Goal: Transaction & Acquisition: Purchase product/service

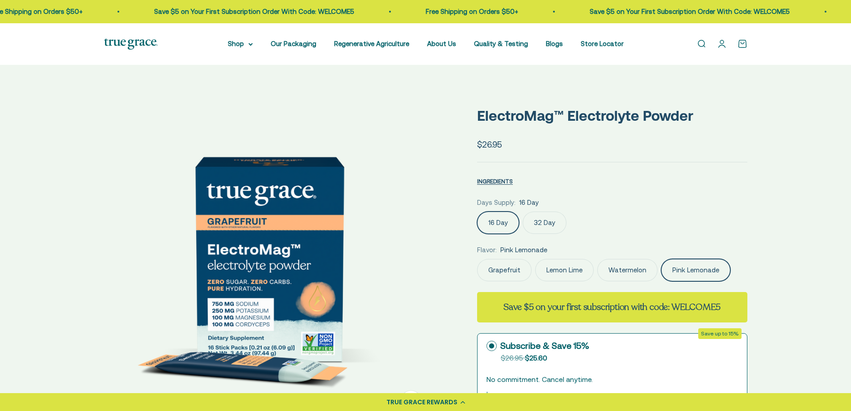
select select "3"
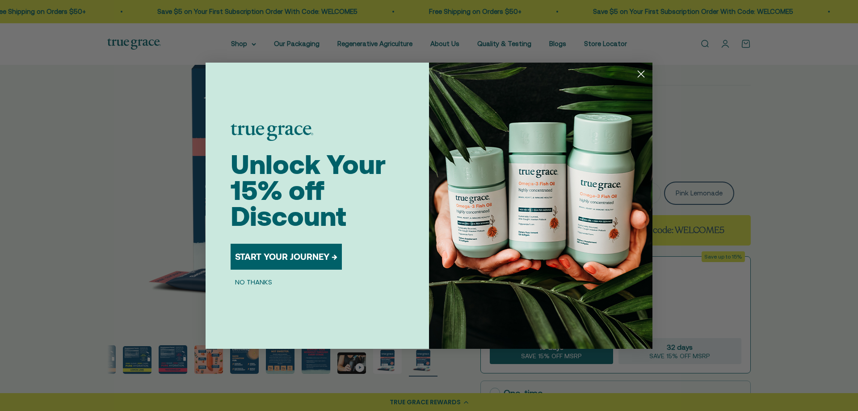
click at [169, 139] on div "Close dialog Unlock Your 15% off Discount START YOUR JOURNEY → NO THANKS Submit" at bounding box center [429, 205] width 858 height 411
click at [644, 71] on circle "Close dialog" at bounding box center [641, 73] width 15 height 15
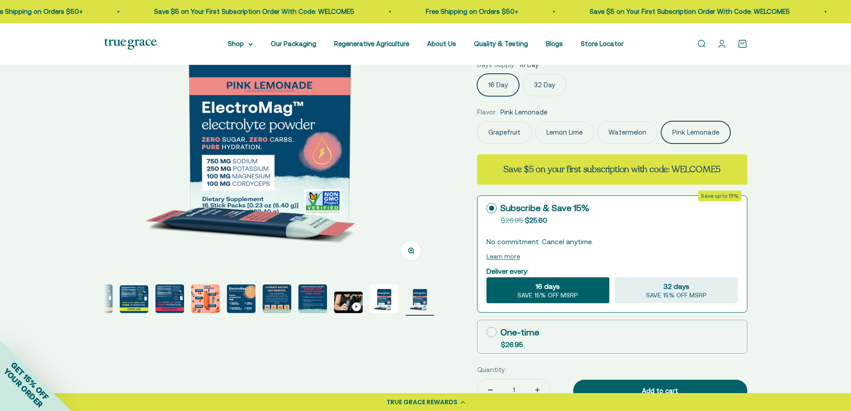
scroll to position [134, 0]
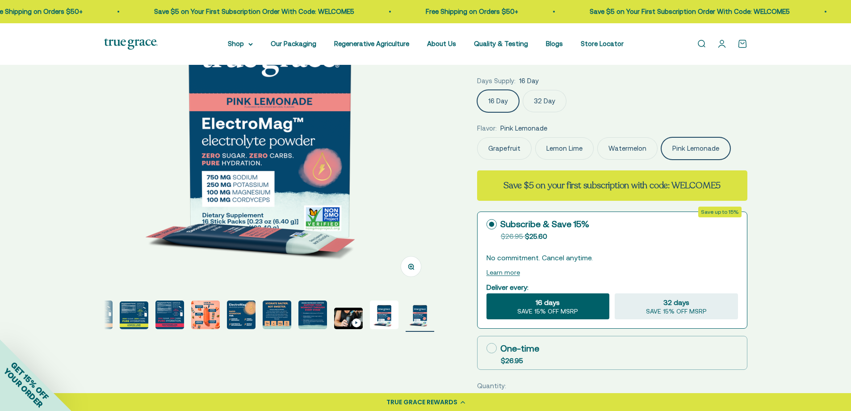
click at [106, 315] on img "Go to item 4" at bounding box center [98, 314] width 29 height 29
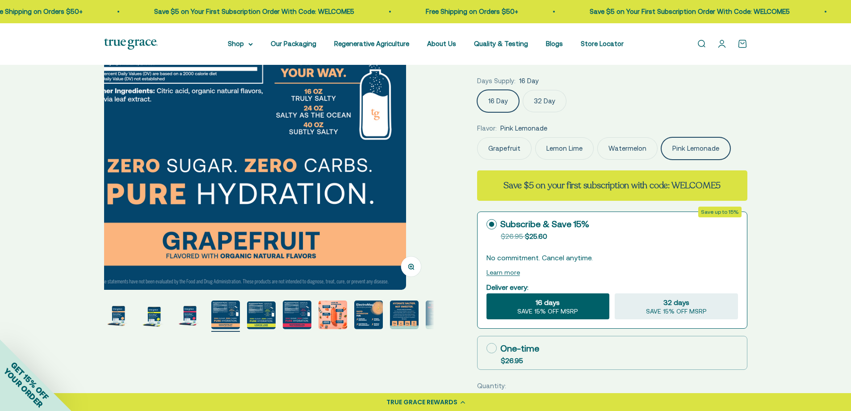
scroll to position [0, 1023]
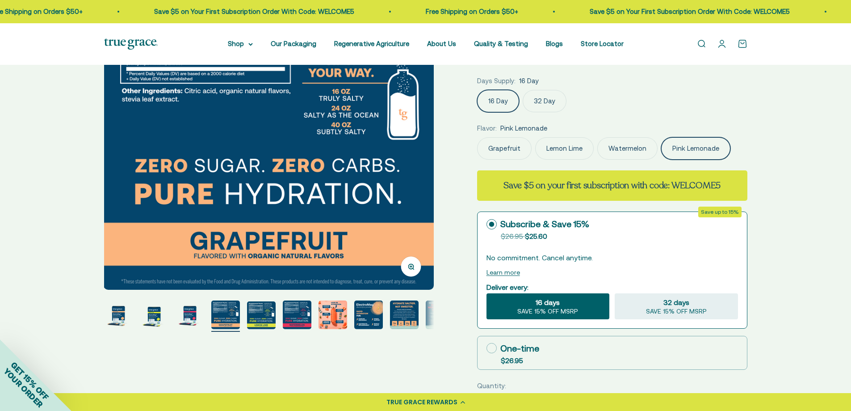
click at [387, 316] on page-dots at bounding box center [269, 315] width 330 height 31
click at [304, 314] on img "Go to item 6" at bounding box center [297, 314] width 29 height 29
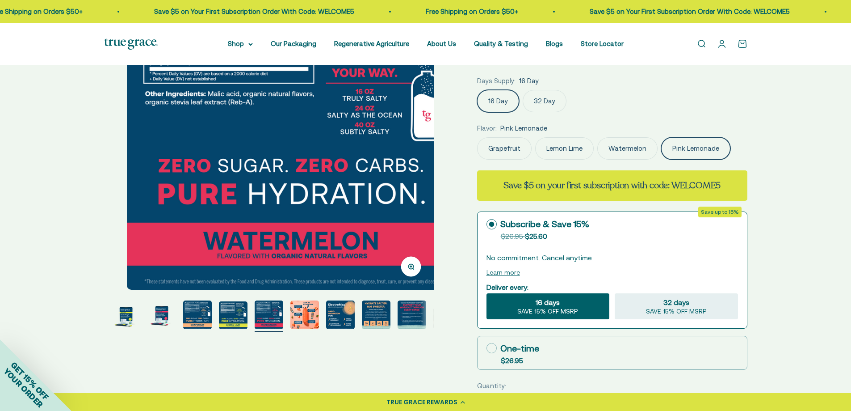
scroll to position [0, 1705]
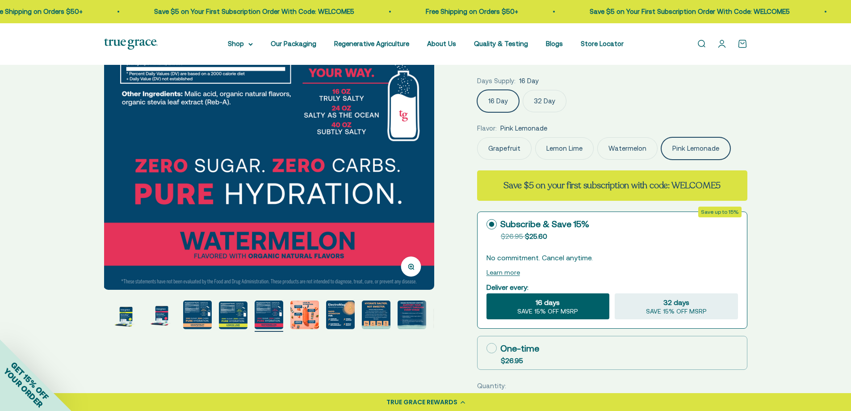
click at [391, 326] on page-dots at bounding box center [269, 315] width 330 height 31
click at [399, 319] on img "Go to item 10" at bounding box center [412, 314] width 29 height 29
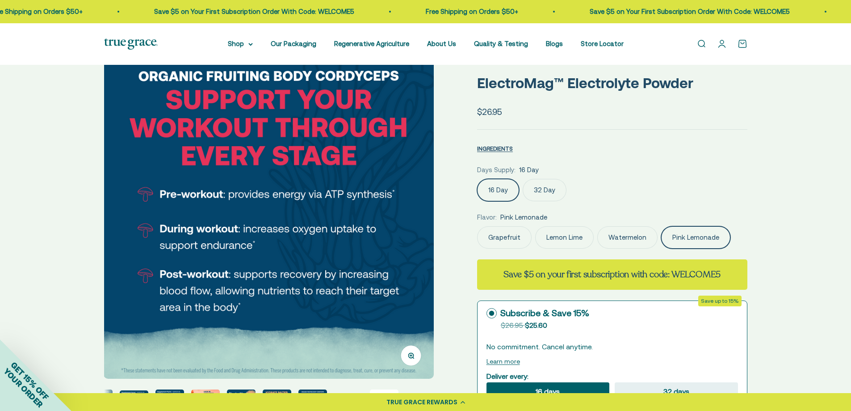
scroll to position [45, 0]
click at [504, 148] on span "INGREDIENTS" at bounding box center [495, 149] width 36 height 7
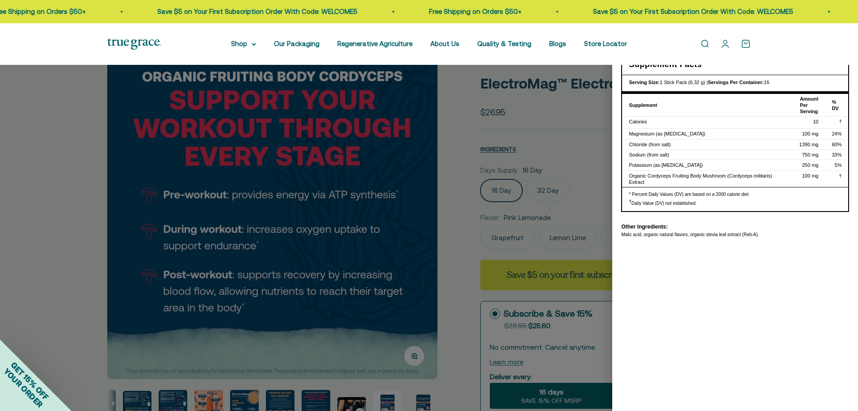
click at [471, 243] on div at bounding box center [429, 205] width 858 height 411
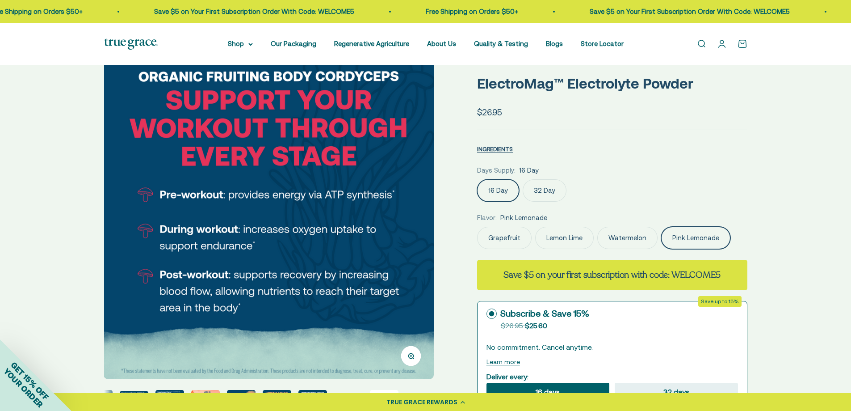
click at [567, 240] on label "Lemon Lime" at bounding box center [564, 238] width 59 height 22
click at [477, 227] on input "Lemon Lime" at bounding box center [477, 226] width 0 height 0
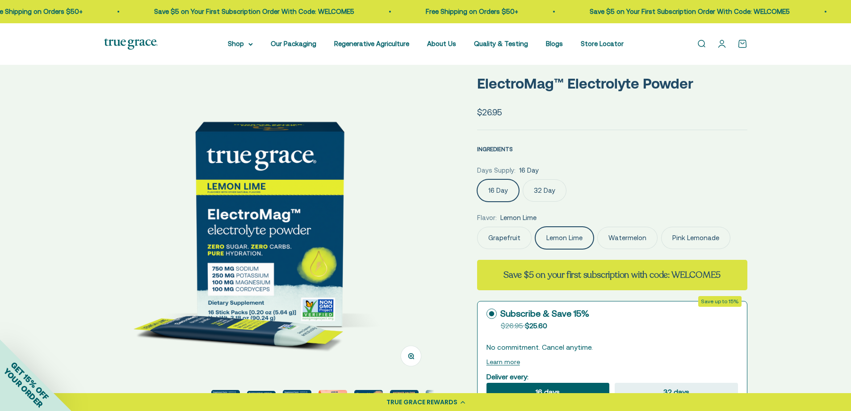
click at [500, 147] on span "INGREDIENTS" at bounding box center [495, 149] width 36 height 7
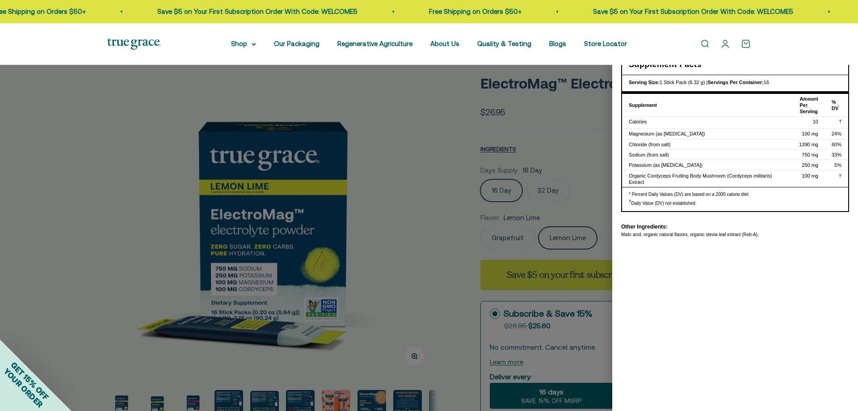
click at [407, 213] on div at bounding box center [429, 205] width 858 height 411
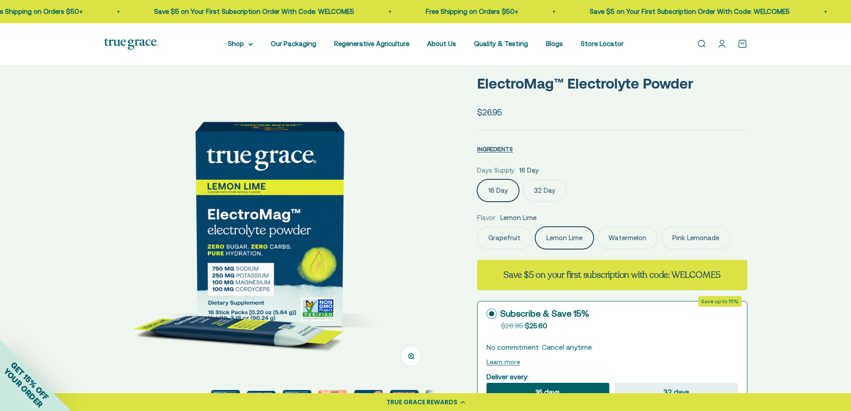
click at [676, 236] on label "Pink Lemonade" at bounding box center [695, 238] width 69 height 22
click at [477, 227] on input "Pink Lemonade" at bounding box center [477, 226] width 0 height 0
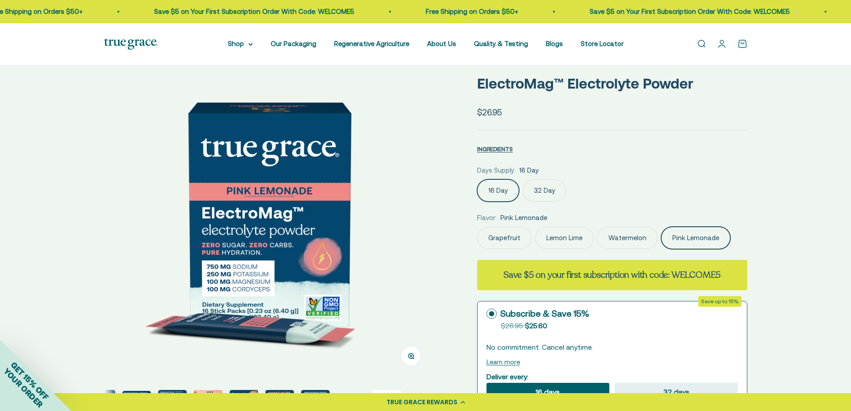
scroll to position [0, 127]
